Goal: Information Seeking & Learning: Learn about a topic

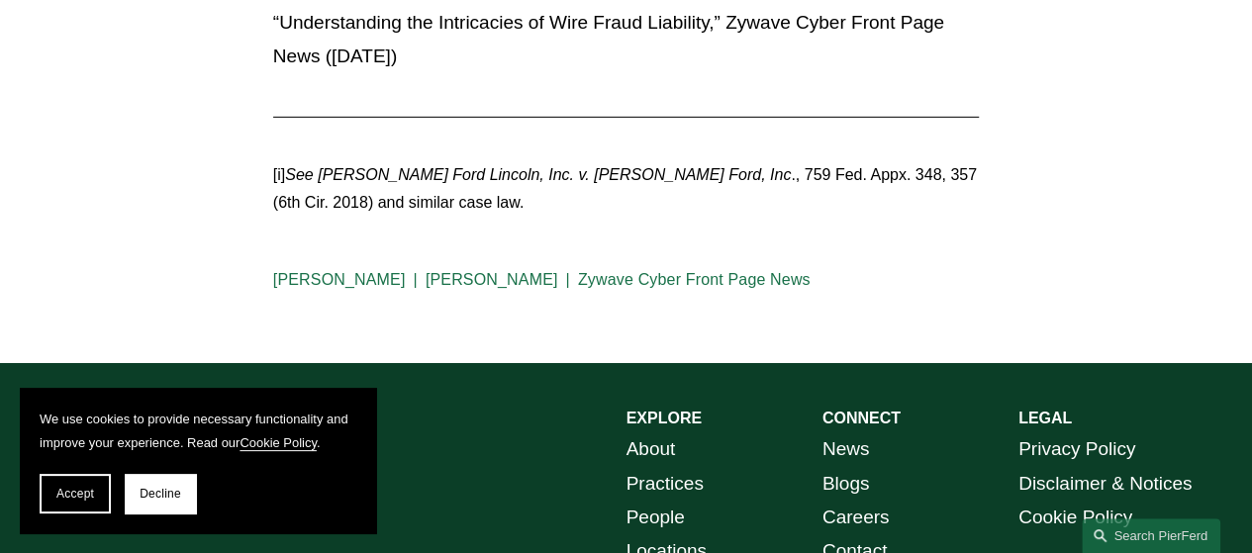
scroll to position [6852, 0]
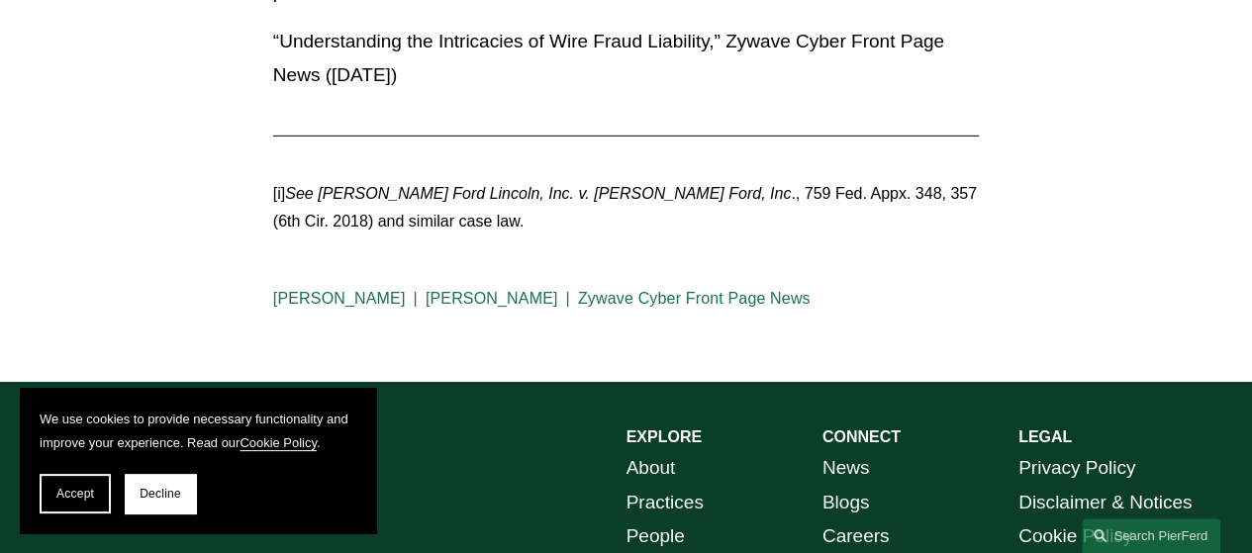
drag, startPoint x: 1260, startPoint y: 36, endPoint x: 1263, endPoint y: 500, distance: 464.2
click at [347, 307] on link "Stuart Panensky" at bounding box center [339, 298] width 133 height 17
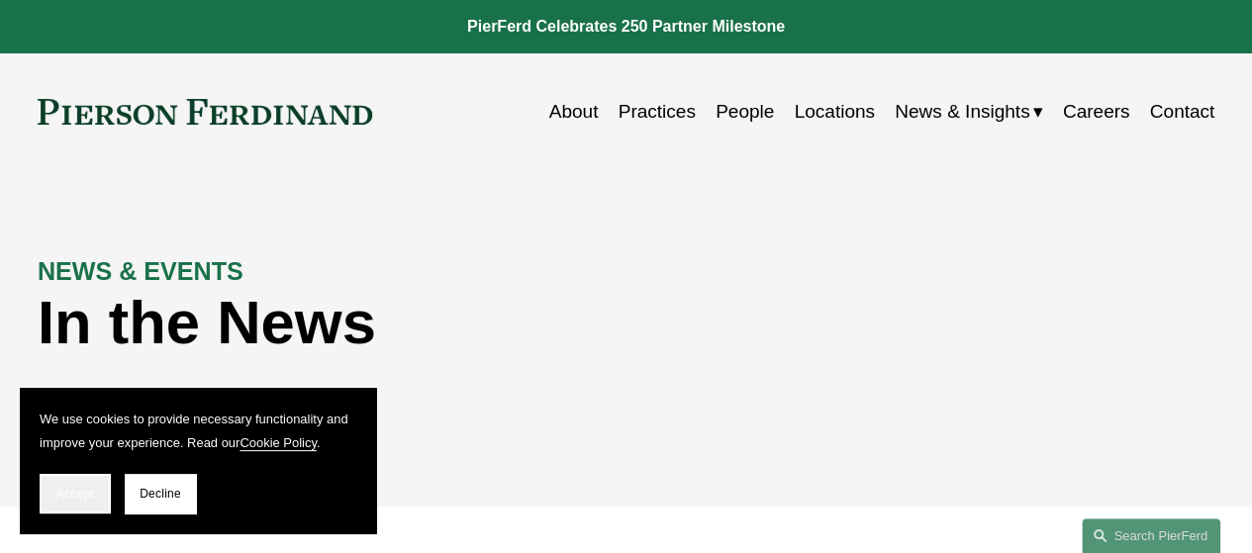
click at [71, 486] on button "Accept" at bounding box center [75, 494] width 71 height 40
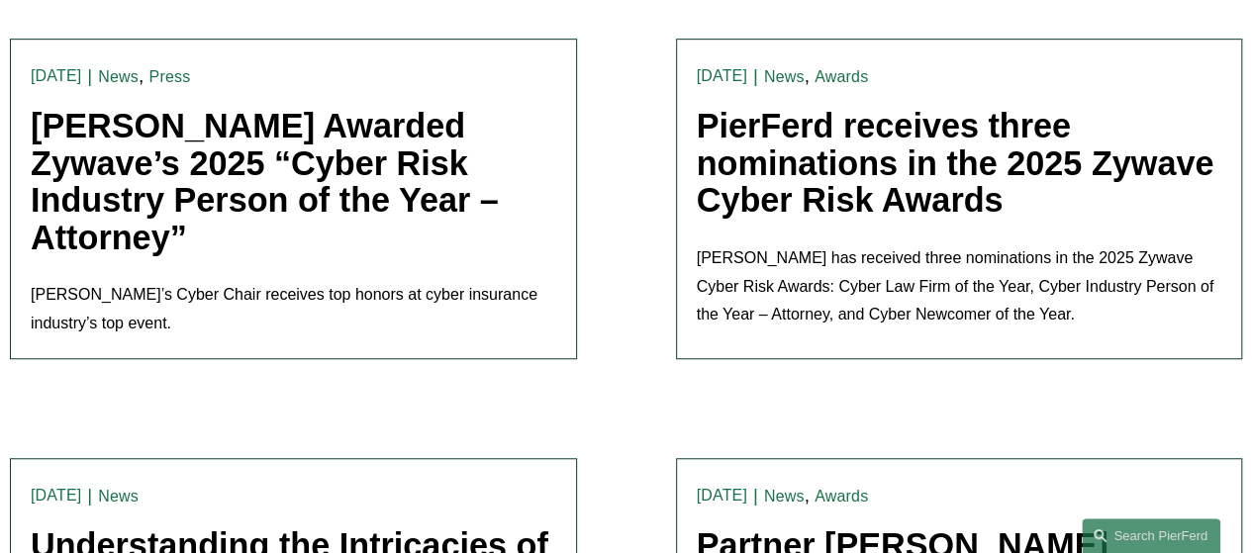
scroll to position [544, 0]
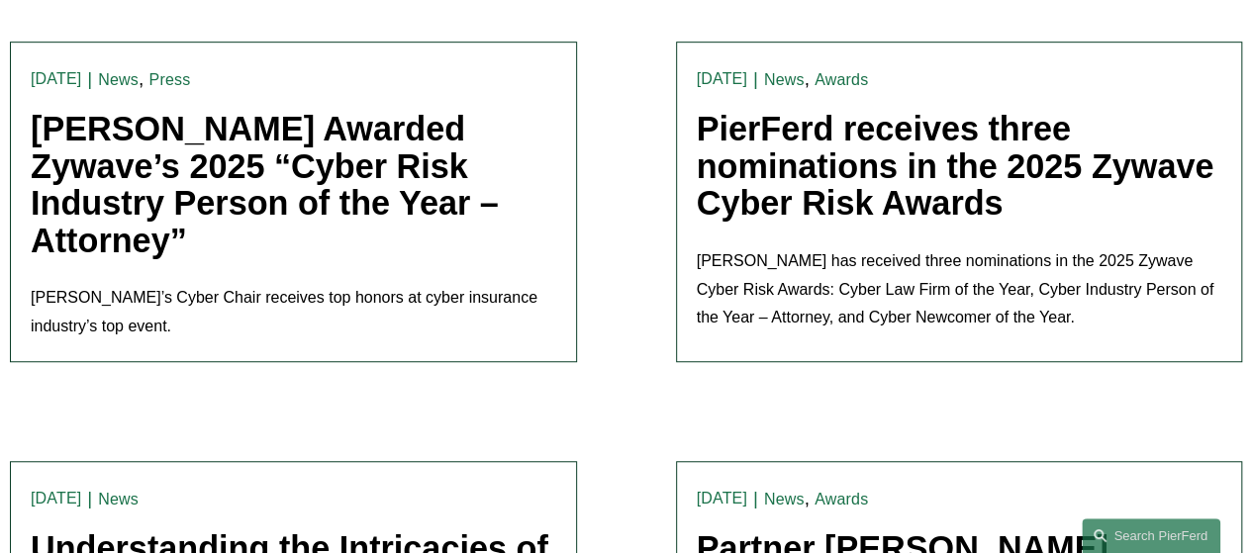
click at [161, 173] on link "Stu Panensky Awarded Zywave’s 2025 “Cyber Risk Industry Person of the Year – At…" at bounding box center [265, 184] width 468 height 149
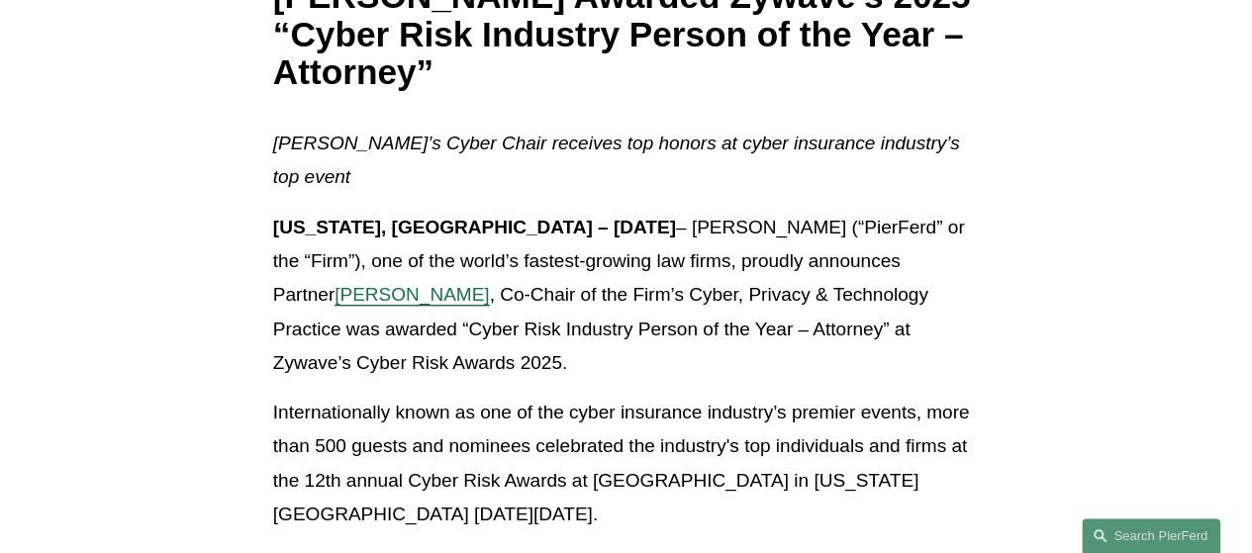
scroll to position [452, 0]
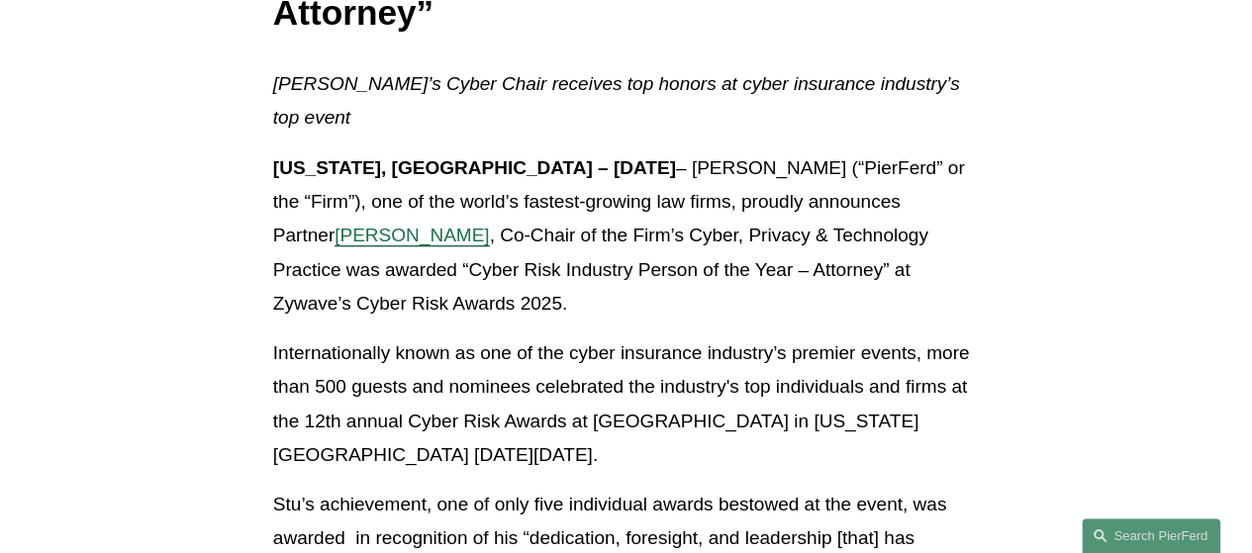
click at [489, 225] on span "Stu Panensky" at bounding box center [412, 235] width 154 height 21
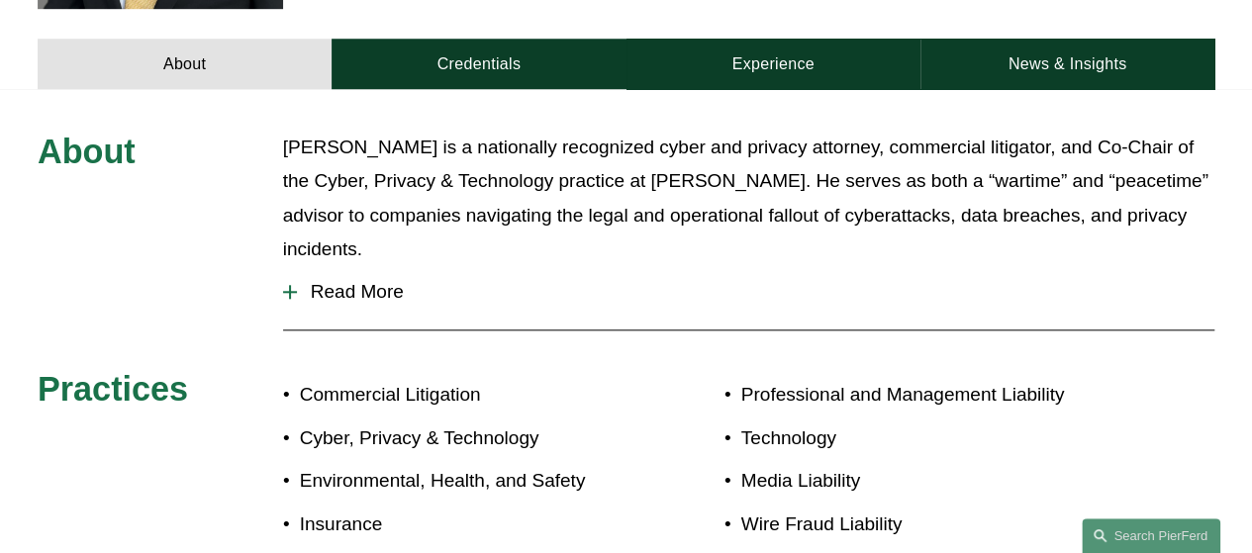
scroll to position [792, 0]
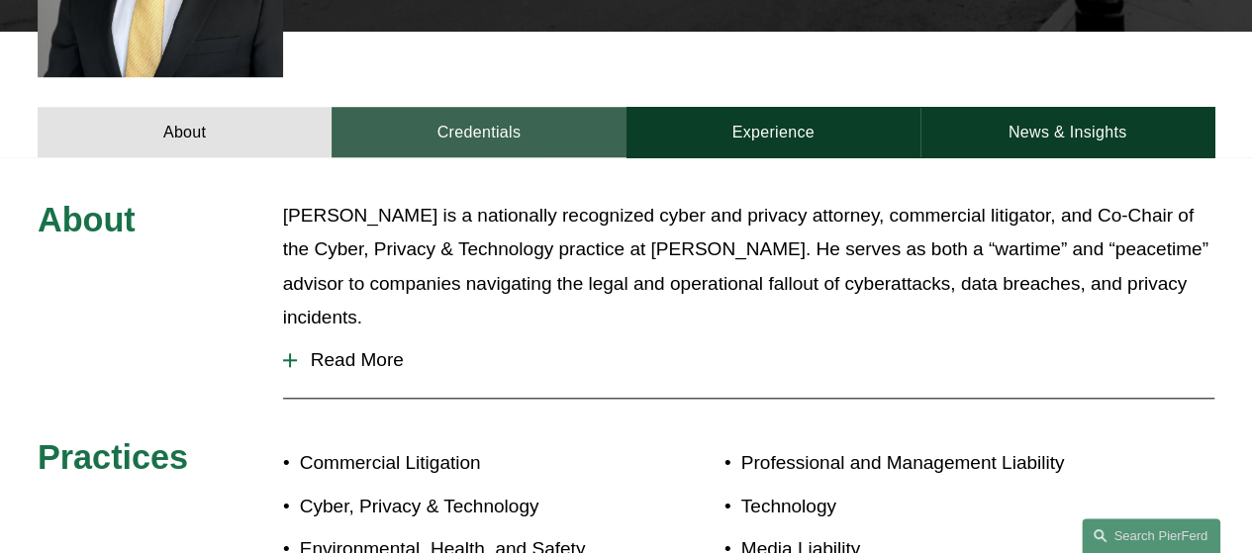
click at [521, 107] on link "Credentials" at bounding box center [479, 132] width 294 height 50
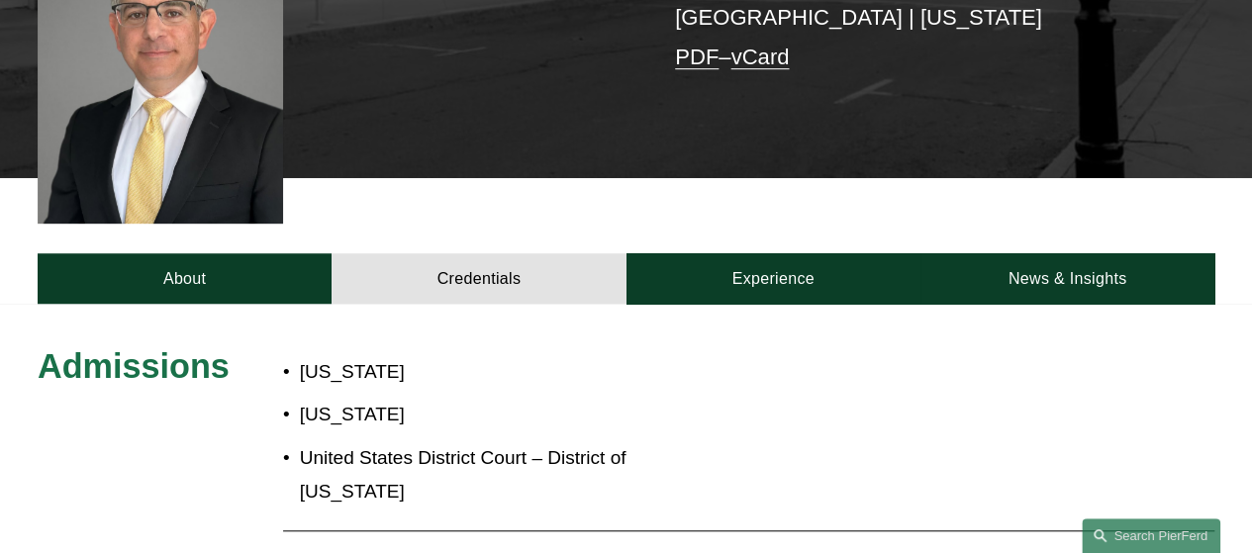
scroll to position [690, 0]
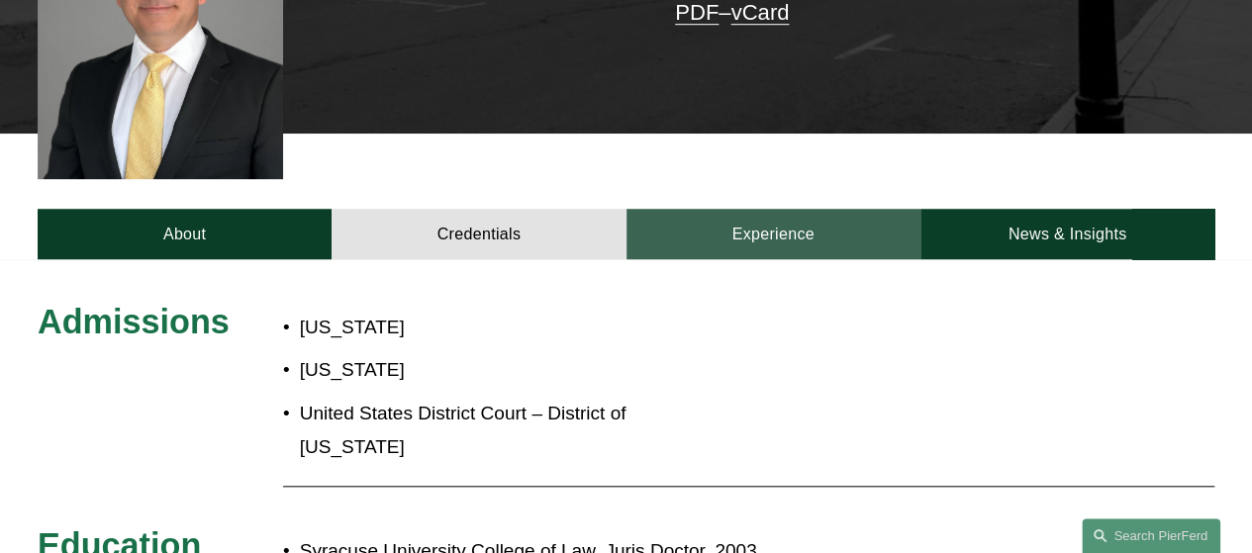
click at [791, 209] on link "Experience" at bounding box center [774, 234] width 294 height 50
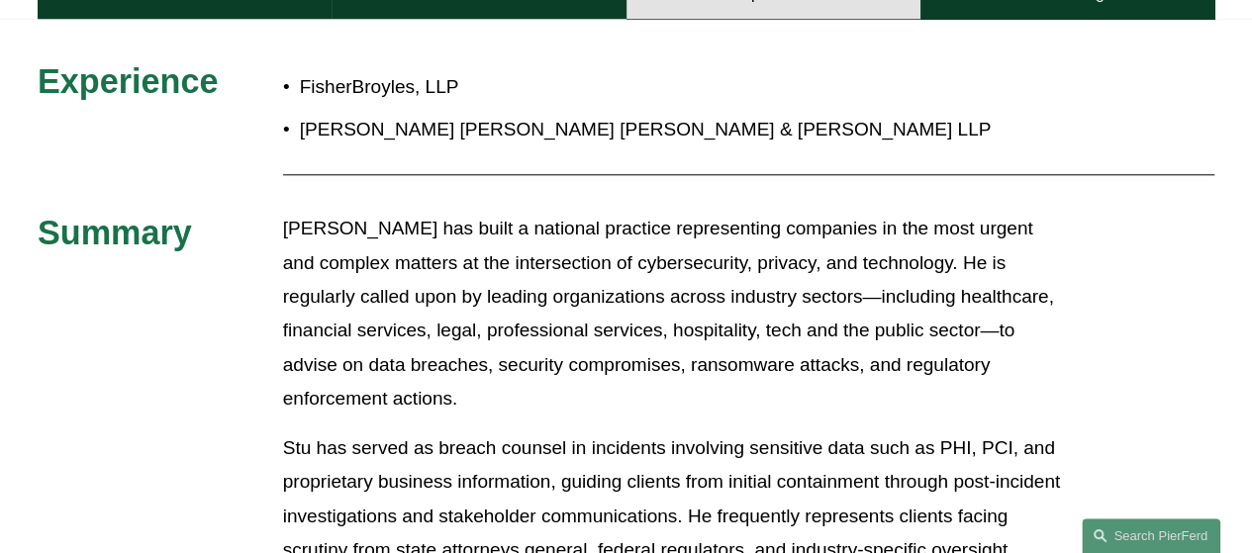
scroll to position [760, 0]
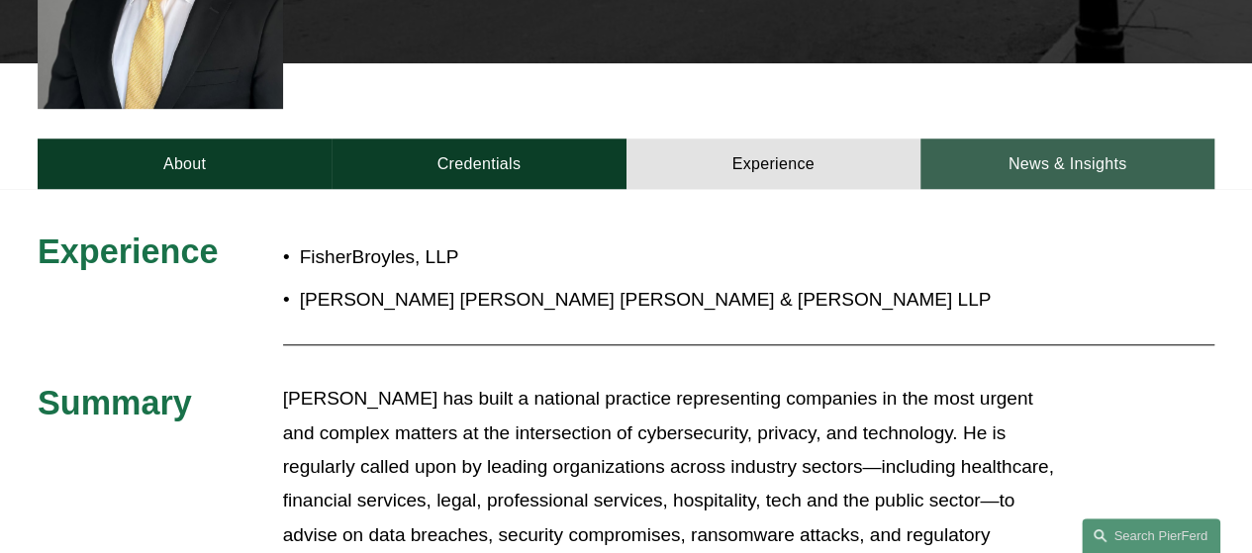
click at [1050, 139] on link "News & Insights" at bounding box center [1067, 164] width 294 height 50
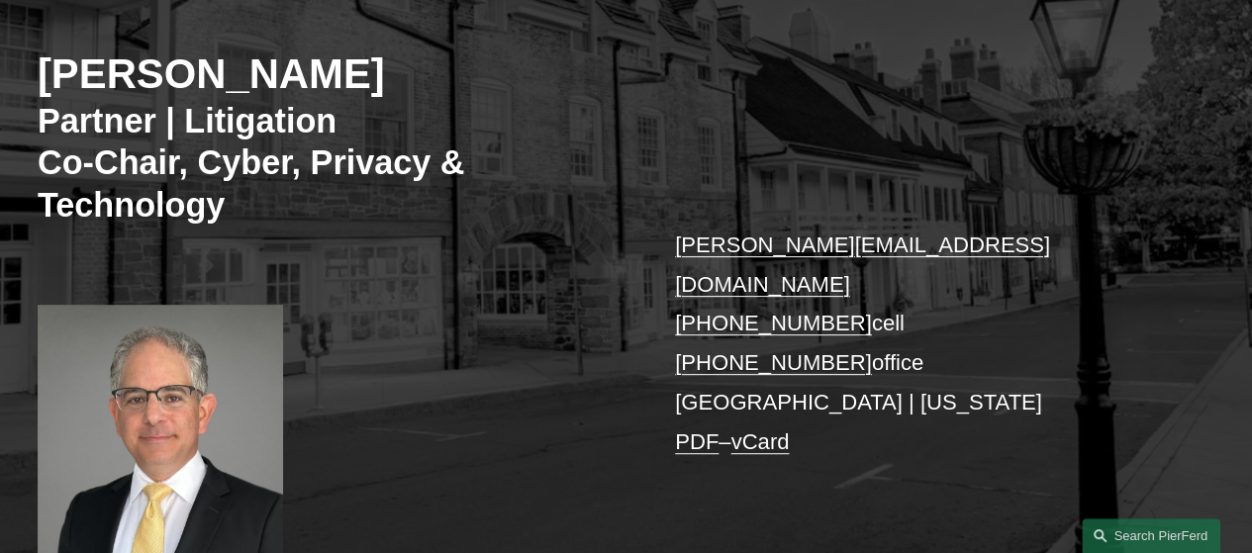
scroll to position [22, 0]
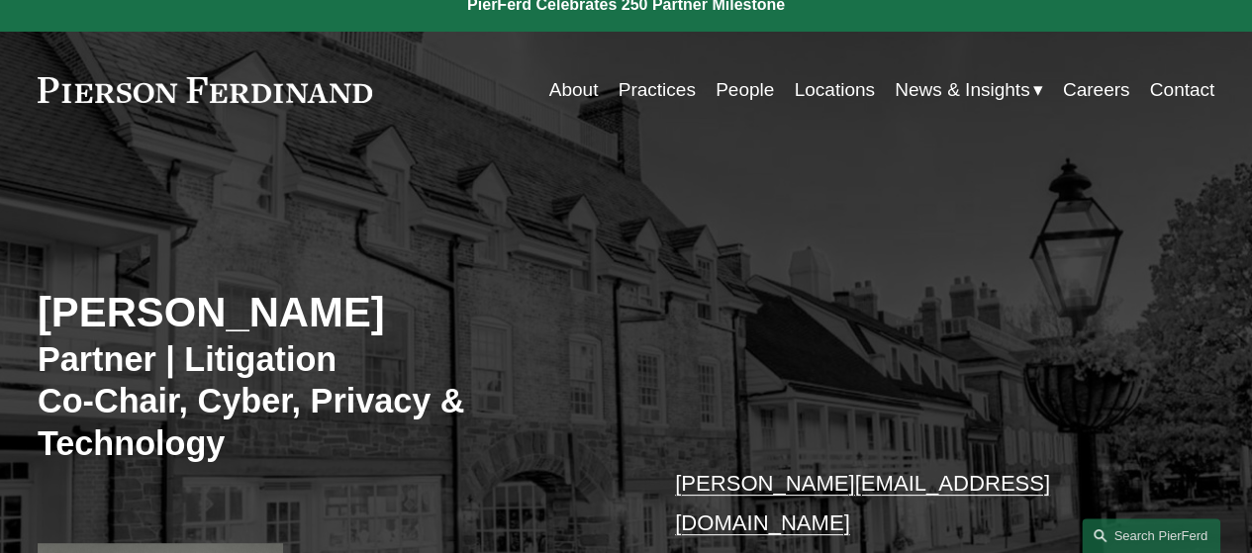
click at [831, 95] on link "Locations" at bounding box center [834, 90] width 80 height 38
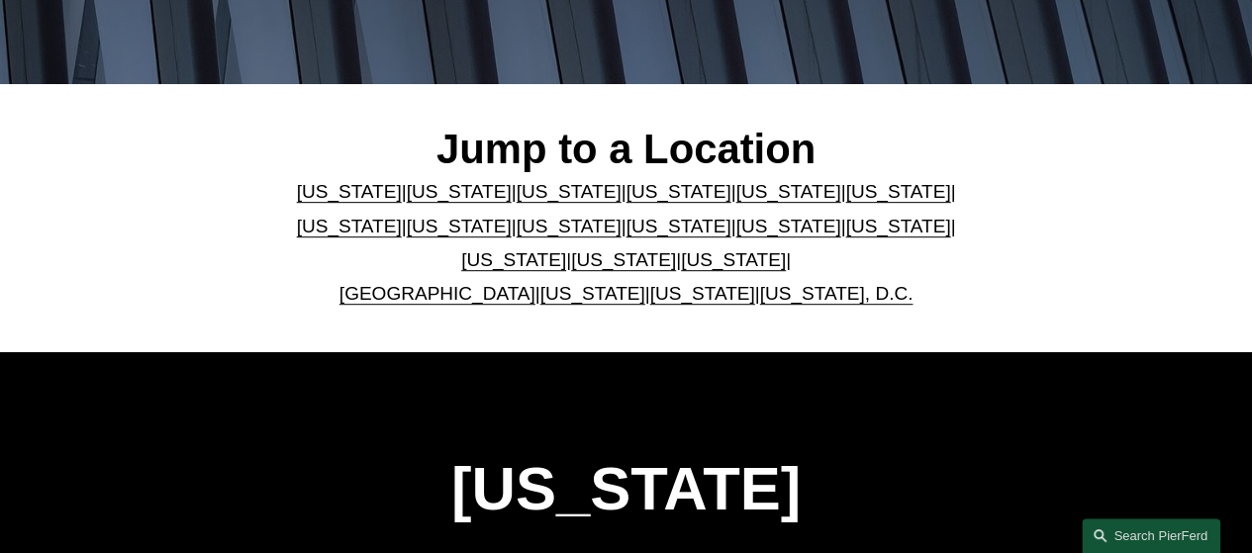
scroll to position [473, 0]
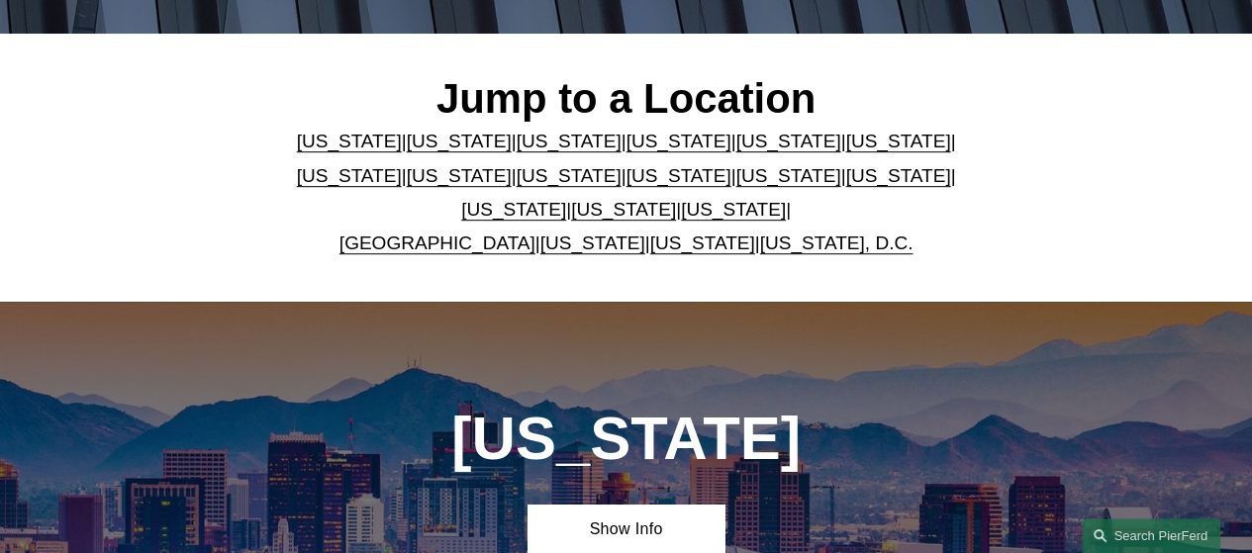
click at [735, 179] on link "[US_STATE]" at bounding box center [787, 175] width 105 height 21
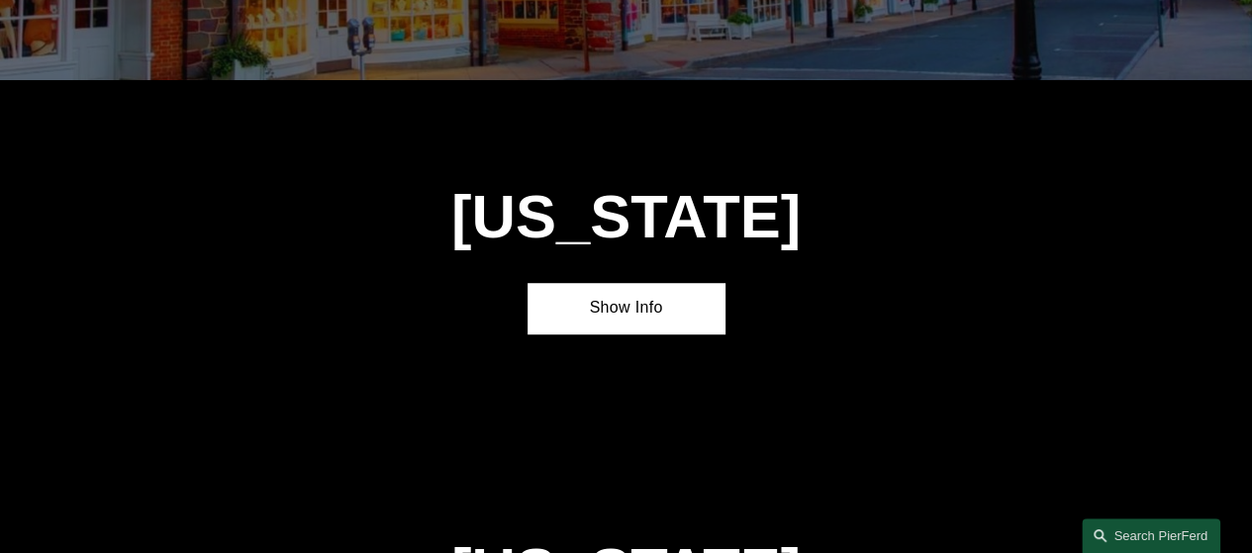
scroll to position [4365, 0]
